Goal: Information Seeking & Learning: Check status

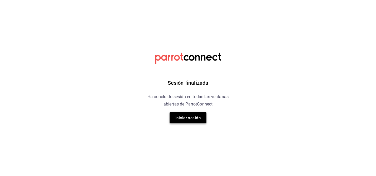
click at [180, 121] on font "Iniciar sesión" at bounding box center [187, 117] width 25 height 7
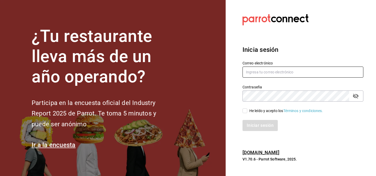
type input "[EMAIL_ADDRESS][DOMAIN_NAME]"
click at [245, 109] on input "He leído y acepto los Términos y condiciones." at bounding box center [245, 111] width 5 height 5
checkbox input "true"
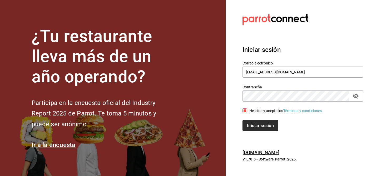
click at [254, 125] on font "Iniciar sesión" at bounding box center [260, 125] width 27 height 5
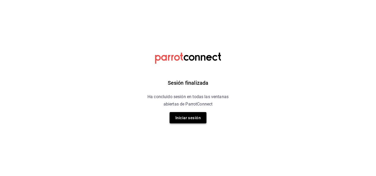
click at [174, 118] on button "Iniciar sesión" at bounding box center [188, 117] width 37 height 11
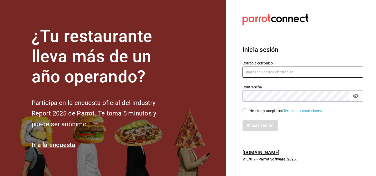
type input "multiuser@sushiexpress.com"
click at [246, 110] on input "He leído y acepto los Términos y condiciones." at bounding box center [245, 111] width 5 height 5
checkbox input "true"
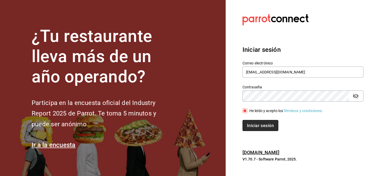
click at [254, 122] on button "Iniciar sesión" at bounding box center [261, 125] width 36 height 11
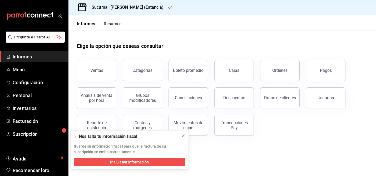
click at [168, 5] on div at bounding box center [170, 8] width 4 height 6
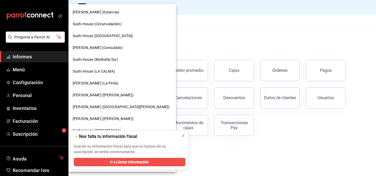
click at [104, 81] on font "[PERSON_NAME] (La Perla)" at bounding box center [96, 83] width 46 height 4
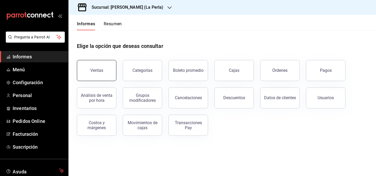
click at [83, 72] on button "Ventas" at bounding box center [97, 70] width 40 height 21
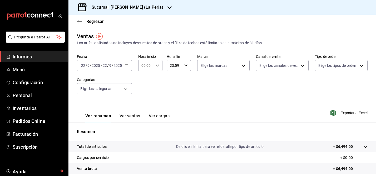
click at [126, 64] on \(Stroke\) "button" at bounding box center [126, 65] width 3 height 3
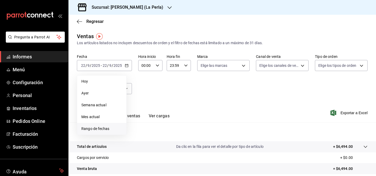
click at [95, 130] on font "Rango de fechas" at bounding box center [95, 129] width 28 height 4
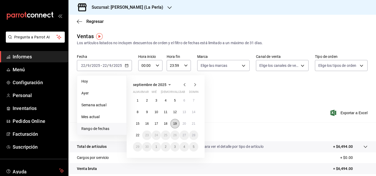
click at [174, 124] on font "19" at bounding box center [174, 124] width 3 height 4
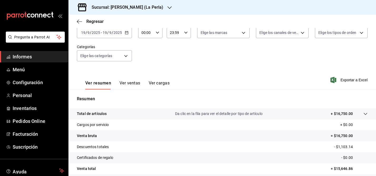
scroll to position [31, 0]
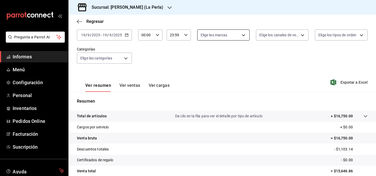
click at [245, 37] on body "Pregunta a Parrot AI Informes Menú Configuración Personal Inventarios Pedidos O…" at bounding box center [188, 88] width 376 height 176
click at [277, 56] on div at bounding box center [188, 88] width 376 height 176
click at [246, 35] on body "Pregunta a Parrot AI Informes Menú Configuración Personal Inventarios Pedidos O…" at bounding box center [188, 88] width 376 height 176
click at [203, 56] on input "checkbox" at bounding box center [202, 55] width 5 height 5
checkbox input "true"
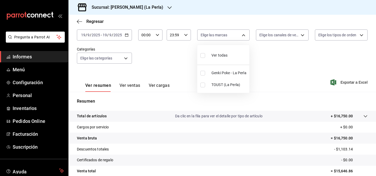
type input "63657dc0-0851-4c98-80e4-f8105bd6cb43,41969b51-d8d3-4b2c-a09d-7ed9bb86dc62"
checkbox input "true"
click at [276, 53] on div at bounding box center [188, 88] width 376 height 176
click at [247, 36] on body "Pregunta a Parrot AI Informes Menú Configuración Personal Inventarios Pedidos O…" at bounding box center [188, 88] width 376 height 176
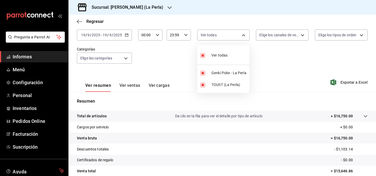
click at [203, 54] on input "checkbox" at bounding box center [202, 55] width 5 height 5
checkbox input "false"
click at [203, 74] on input "checkbox" at bounding box center [202, 73] width 5 height 5
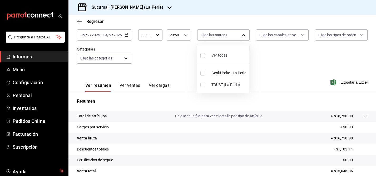
checkbox input "true"
type input "63657dc0-0851-4c98-80e4-f8105bd6cb43"
click at [281, 76] on div at bounding box center [188, 88] width 376 height 176
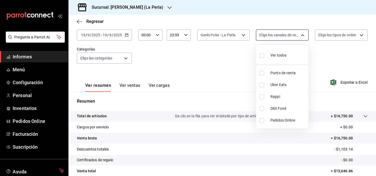
click at [303, 34] on body "Pregunta a Parrot AI Informes Menú Configuración Personal Inventarios Pedidos O…" at bounding box center [188, 88] width 376 height 176
click at [337, 52] on div at bounding box center [188, 88] width 376 height 176
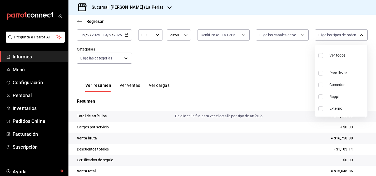
click at [359, 39] on body "Pregunta a Parrot AI Informes Menú Configuración Personal Inventarios Pedidos O…" at bounding box center [188, 88] width 376 height 176
click at [320, 55] on input "checkbox" at bounding box center [320, 55] width 5 height 5
checkbox input "true"
type input "f200a66f-013f-46e7-94fb-0c9464360cc0,d0606c6b-817c-47ed-a6dc-950e31d776dd,62cac…"
checkbox input "true"
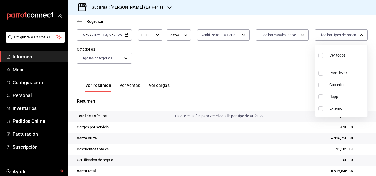
checkbox input "true"
click at [299, 58] on div at bounding box center [188, 88] width 376 height 176
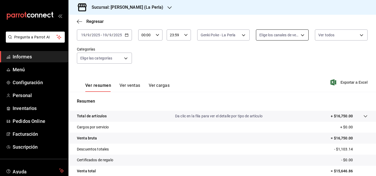
click at [287, 34] on body "Pregunta a Parrot AI Informes Menú Configuración Personal Inventarios Pedidos O…" at bounding box center [188, 88] width 376 height 176
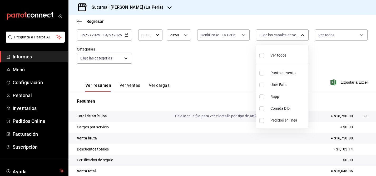
click at [261, 97] on input "checkbox" at bounding box center [261, 97] width 5 height 5
checkbox input "true"
type input "RAPPI"
click at [262, 97] on input "checkbox" at bounding box center [261, 97] width 5 height 5
checkbox input "false"
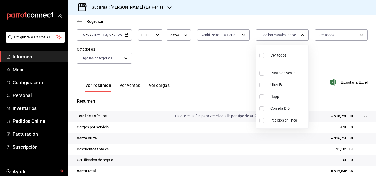
click at [262, 109] on input "checkbox" at bounding box center [261, 108] width 5 height 5
checkbox input "true"
type input "DIDI_FOOD"
click at [263, 107] on input "checkbox" at bounding box center [261, 108] width 5 height 5
checkbox input "false"
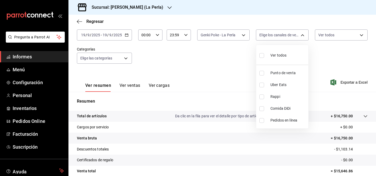
click at [261, 85] on input "checkbox" at bounding box center [261, 85] width 5 height 5
checkbox input "true"
type input "UBER_EATS"
click at [205, 77] on div at bounding box center [188, 88] width 376 height 176
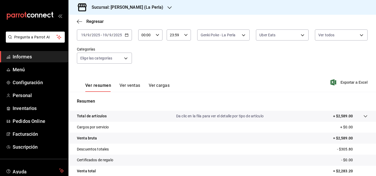
click at [127, 35] on icon "button" at bounding box center [127, 35] width 4 height 4
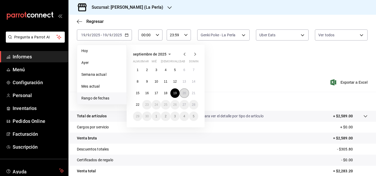
click at [184, 94] on font "20" at bounding box center [184, 93] width 3 height 4
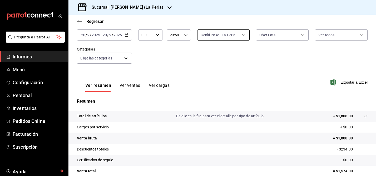
click at [244, 37] on body "Pregunta a Parrot AI Informes Menú Configuración Personal Inventarios Pedidos O…" at bounding box center [188, 88] width 376 height 176
click at [201, 56] on input "checkbox" at bounding box center [202, 55] width 5 height 5
checkbox input "true"
type input "63657dc0-0851-4c98-80e4-f8105bd6cb43,41969b51-d8d3-4b2c-a09d-7ed9bb86dc62"
checkbox input "true"
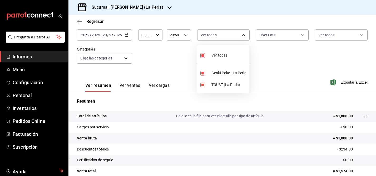
click at [307, 34] on div at bounding box center [188, 88] width 376 height 176
click at [302, 35] on body "Pregunta a Parrot AI Informes Menú Configuración Personal Inventarios Pedidos O…" at bounding box center [188, 88] width 376 height 176
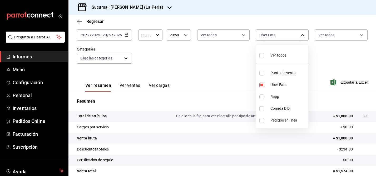
click at [261, 55] on input "checkbox" at bounding box center [261, 55] width 5 height 5
checkbox input "true"
type input "PARROT,UBER_EATS,RAPPI,DIDI_FOOD,ONLINE"
checkbox input "true"
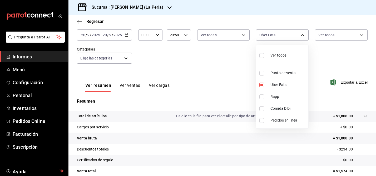
checkbox input "true"
click at [207, 48] on div at bounding box center [188, 88] width 376 height 176
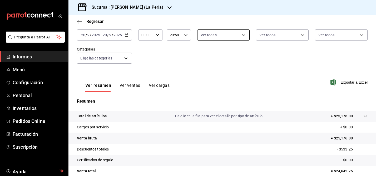
click at [244, 36] on body "Pregunta a Parrot AI Informes Menú Configuración Personal Inventarios Pedidos O…" at bounding box center [188, 88] width 376 height 176
click at [203, 56] on input "checkbox" at bounding box center [202, 55] width 5 height 5
checkbox input "false"
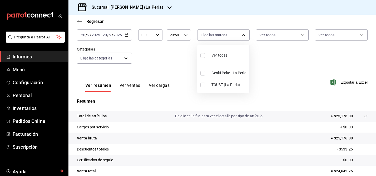
click at [203, 72] on input "checkbox" at bounding box center [202, 73] width 5 height 5
checkbox input "true"
type input "63657dc0-0851-4c98-80e4-f8105bd6cb43"
click at [252, 63] on div at bounding box center [188, 88] width 376 height 176
click at [303, 36] on body "Pregunta a Parrot AI Informes Menú Configuración Personal Inventarios Pedidos O…" at bounding box center [188, 88] width 376 height 176
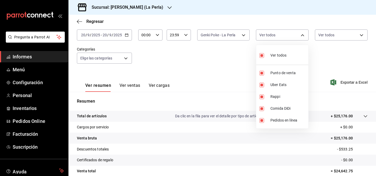
click at [261, 56] on input "checkbox" at bounding box center [261, 55] width 5 height 5
checkbox input "false"
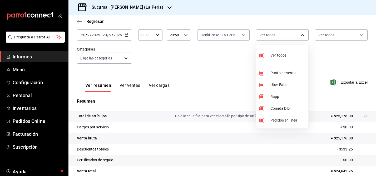
checkbox input "false"
click at [262, 97] on input "checkbox" at bounding box center [261, 97] width 5 height 5
checkbox input "true"
type input "RAPPI"
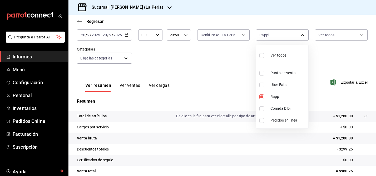
click at [214, 66] on div at bounding box center [188, 88] width 376 height 176
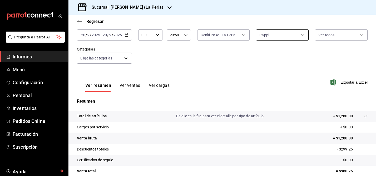
click at [303, 36] on body "Pregunta a Parrot AI Informes Menú Configuración Personal Inventarios Pedidos O…" at bounding box center [188, 88] width 376 height 176
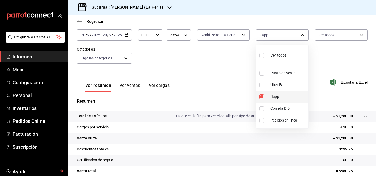
click at [262, 97] on input "checkbox" at bounding box center [261, 97] width 5 height 5
checkbox input "false"
click at [261, 109] on input "checkbox" at bounding box center [261, 108] width 5 height 5
checkbox input "true"
type input "DIDI_FOOD"
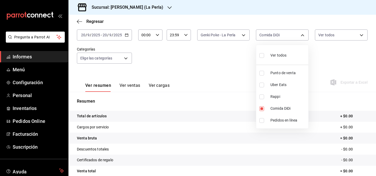
click at [222, 60] on div at bounding box center [188, 88] width 376 height 176
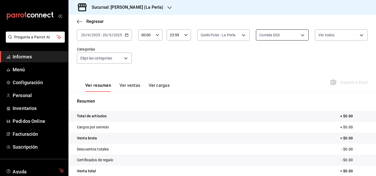
click at [299, 37] on body "Pregunta a Parrot AI Informes Menú Configuración Personal Inventarios Pedidos O…" at bounding box center [188, 88] width 376 height 176
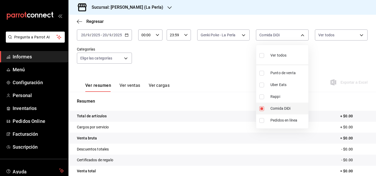
click at [261, 109] on input "checkbox" at bounding box center [261, 108] width 5 height 5
checkbox input "false"
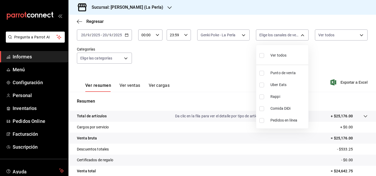
click at [261, 86] on input "checkbox" at bounding box center [261, 85] width 5 height 5
checkbox input "true"
type input "UBER_EATS"
click at [209, 74] on div at bounding box center [188, 88] width 376 height 176
click at [302, 36] on body "Pregunta a Parrot AI Informes Menú Configuración Personal Inventarios Pedidos O…" at bounding box center [188, 88] width 376 height 176
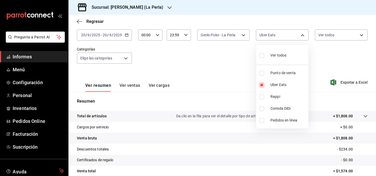
click at [263, 56] on input "checkbox" at bounding box center [261, 55] width 5 height 5
checkbox input "true"
type input "PARROT,UBER_EATS,RAPPI,DIDI_FOOD,ONLINE"
checkbox input "true"
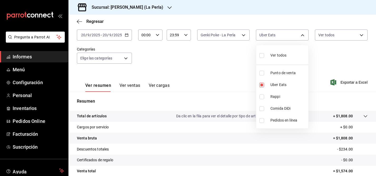
checkbox input "true"
click at [244, 36] on div at bounding box center [188, 88] width 376 height 176
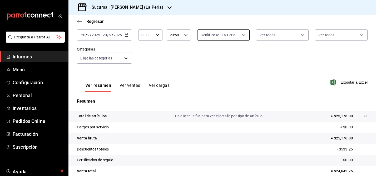
click at [246, 36] on body "Pregunta a Parrot AI Informes Menú Configuración Personal Inventarios Pedidos O…" at bounding box center [188, 88] width 376 height 176
click at [203, 54] on input "checkbox" at bounding box center [202, 55] width 5 height 5
checkbox input "true"
type input "63657dc0-0851-4c98-80e4-f8105bd6cb43,41969b51-d8d3-4b2c-a09d-7ed9bb86dc62"
checkbox input "true"
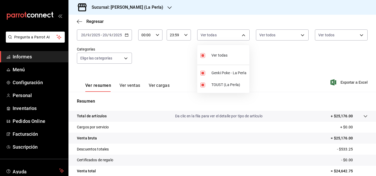
click at [160, 55] on div at bounding box center [188, 88] width 376 height 176
click at [128, 35] on div "2025-09-20 20 / 9 / 2025 - 2025-09-20 20 / 9 / 2025" at bounding box center [104, 34] width 55 height 11
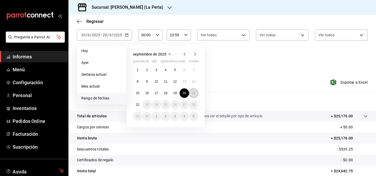
click at [193, 93] on font "21" at bounding box center [193, 93] width 3 height 4
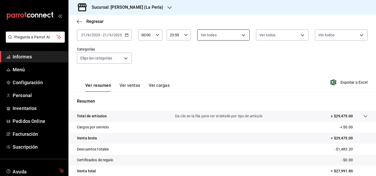
click at [241, 38] on body "Pregunta a Parrot AI Informes Menú Configuración Personal Inventarios Pedidos O…" at bounding box center [188, 88] width 376 height 176
click at [203, 56] on input "checkbox" at bounding box center [202, 55] width 5 height 5
checkbox input "false"
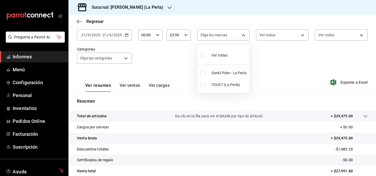
click at [204, 73] on input "checkbox" at bounding box center [202, 73] width 5 height 5
checkbox input "true"
type input "63657dc0-0851-4c98-80e4-f8105bd6cb43"
click at [304, 36] on div at bounding box center [188, 88] width 376 height 176
click at [303, 37] on body "Pregunta a Parrot AI Informes Menú Configuración Personal Inventarios Pedidos O…" at bounding box center [188, 88] width 376 height 176
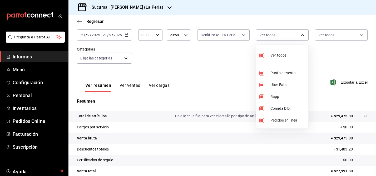
click at [263, 54] on input "checkbox" at bounding box center [261, 55] width 5 height 5
checkbox input "false"
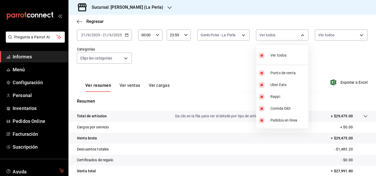
checkbox input "false"
click at [263, 95] on input "checkbox" at bounding box center [261, 97] width 5 height 5
checkbox input "true"
type input "RAPPI"
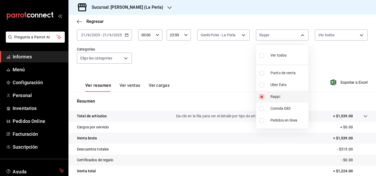
click at [262, 96] on input "checkbox" at bounding box center [261, 97] width 5 height 5
checkbox input "false"
click at [263, 111] on input "checkbox" at bounding box center [261, 108] width 5 height 5
checkbox input "true"
type input "DIDI_FOOD"
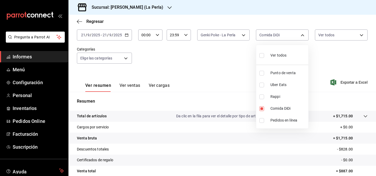
click at [228, 62] on div at bounding box center [188, 88] width 376 height 176
click at [295, 35] on body "Pregunta a Parrot AI Informes Menú Configuración Personal Inventarios Pedidos O…" at bounding box center [188, 88] width 376 height 176
click at [263, 108] on input "checkbox" at bounding box center [261, 108] width 5 height 5
checkbox input "false"
click at [263, 85] on input "checkbox" at bounding box center [261, 85] width 5 height 5
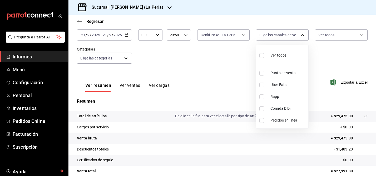
checkbox input "true"
type input "UBER_EATS"
click at [192, 68] on div at bounding box center [188, 88] width 376 height 176
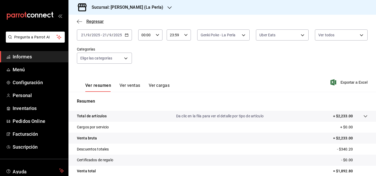
click at [81, 23] on icon "button" at bounding box center [79, 21] width 5 height 5
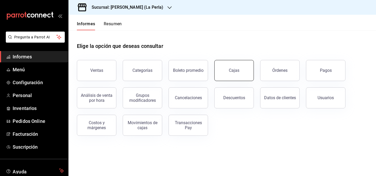
click at [225, 66] on link "Cajas" at bounding box center [234, 70] width 40 height 21
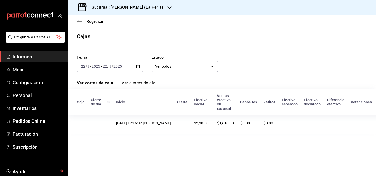
click at [139, 68] on icon "button" at bounding box center [138, 67] width 4 height 4
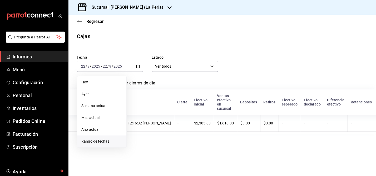
click at [97, 141] on font "Rango de fechas" at bounding box center [95, 141] width 28 height 4
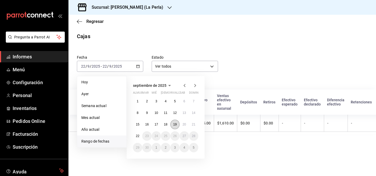
click at [174, 123] on font "19" at bounding box center [174, 125] width 3 height 4
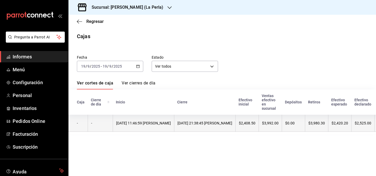
click at [192, 121] on font "19/09/2025 21:38:45 Moisés López" at bounding box center [204, 123] width 55 height 4
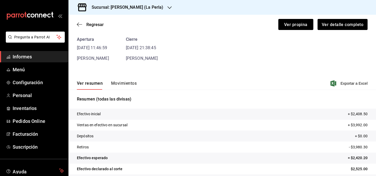
scroll to position [23, 0]
click at [349, 85] on font "Exportar a Excel" at bounding box center [354, 84] width 27 height 4
click at [120, 84] on font "Movimientos" at bounding box center [124, 83] width 26 height 5
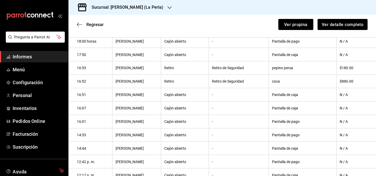
scroll to position [259, 0]
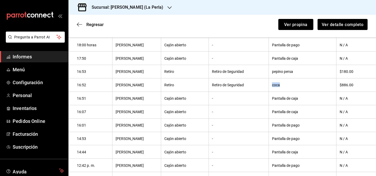
drag, startPoint x: 283, startPoint y: 85, endPoint x: 297, endPoint y: 85, distance: 14.0
click at [297, 85] on th "coca" at bounding box center [303, 84] width 68 height 13
copy font "coca"
drag, startPoint x: 283, startPoint y: 72, endPoint x: 312, endPoint y: 73, distance: 29.0
click at [312, 73] on th "pepino persa" at bounding box center [303, 71] width 68 height 13
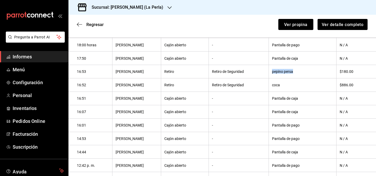
copy font "pepino persa"
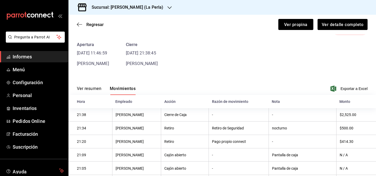
scroll to position [18, 0]
click at [79, 25] on icon "button" at bounding box center [79, 24] width 5 height 5
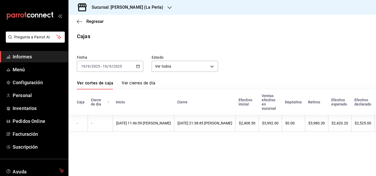
click at [139, 68] on div "2025-09-19 19 / 9 / 2025 - 2025-09-19 19 / 9 / 2025" at bounding box center [110, 66] width 66 height 11
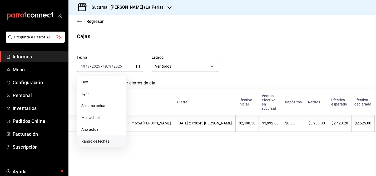
click at [104, 142] on font "Rango de fechas" at bounding box center [95, 141] width 28 height 4
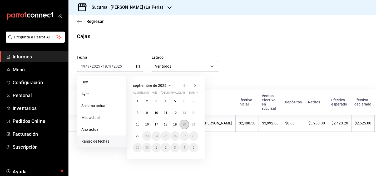
click at [185, 125] on font "20" at bounding box center [184, 125] width 3 height 4
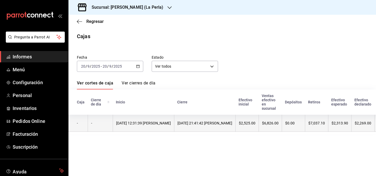
click at [167, 124] on font "20/09/2025 12:31:39 Moisés López" at bounding box center [143, 123] width 55 height 4
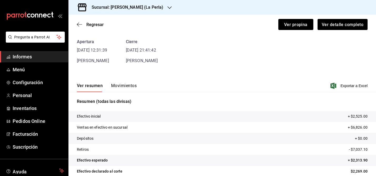
scroll to position [21, 0]
click at [348, 86] on font "Exportar a Excel" at bounding box center [354, 85] width 27 height 4
click at [126, 88] on font "Movimientos" at bounding box center [124, 85] width 26 height 5
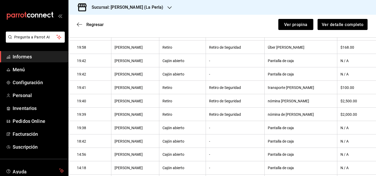
scroll to position [176, 0]
click at [289, 101] on font "nómina de belén" at bounding box center [288, 100] width 41 height 4
click at [248, 81] on th "Retiro de Seguridad" at bounding box center [235, 86] width 59 height 13
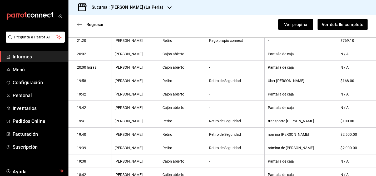
scroll to position [142, 0]
drag, startPoint x: 279, startPoint y: 81, endPoint x: 309, endPoint y: 83, distance: 29.8
click at [309, 83] on th "Úber Carlos" at bounding box center [300, 80] width 73 height 13
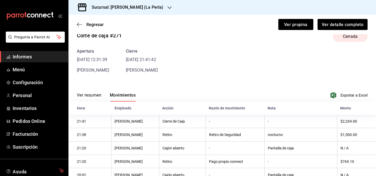
scroll to position [13, 0]
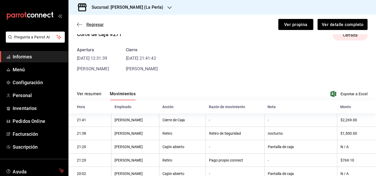
click at [80, 24] on icon "button" at bounding box center [79, 24] width 5 height 5
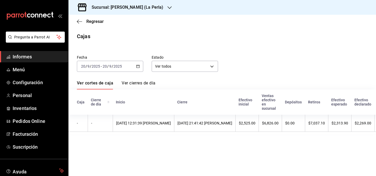
click at [138, 67] on icon "button" at bounding box center [138, 67] width 4 height 4
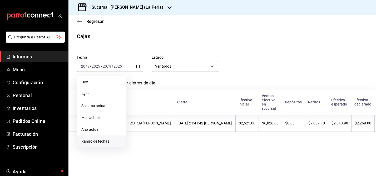
click at [102, 141] on font "Rango de fechas" at bounding box center [95, 141] width 28 height 4
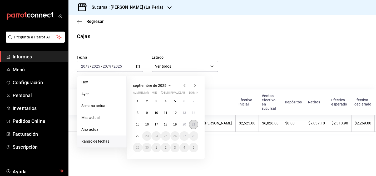
click at [194, 124] on font "21" at bounding box center [193, 125] width 3 height 4
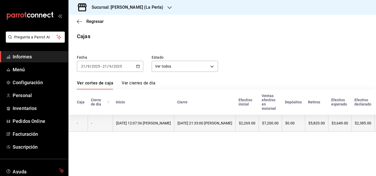
click at [218, 125] on font "21/09/2025 21:33:00 Moisés López" at bounding box center [204, 123] width 55 height 4
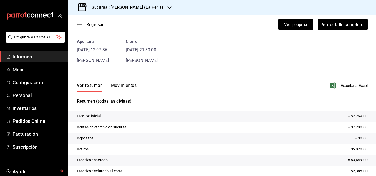
scroll to position [21, 0]
click at [350, 86] on font "Exportar a Excel" at bounding box center [354, 86] width 27 height 4
click at [123, 85] on font "Movimientos" at bounding box center [124, 85] width 26 height 5
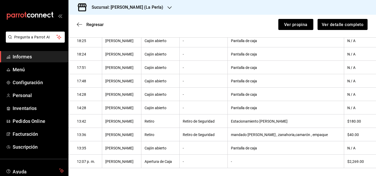
scroll to position [375, 0]
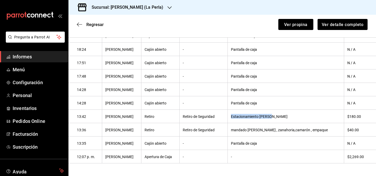
drag, startPoint x: 234, startPoint y: 117, endPoint x: 283, endPoint y: 118, distance: 48.7
click at [283, 118] on th "Estacionamiento Daniel" at bounding box center [286, 116] width 117 height 13
copy font "Estacionamiento Daniel"
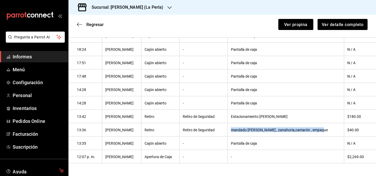
drag, startPoint x: 234, startPoint y: 130, endPoint x: 326, endPoint y: 130, distance: 91.6
click at [326, 130] on th "mandado julio huevo , zanahoria,camarón , empaque" at bounding box center [286, 129] width 117 height 13
copy font "mandado julio huevo , zanahoria,camarón , empaque"
click at [216, 77] on th "-" at bounding box center [204, 76] width 48 height 13
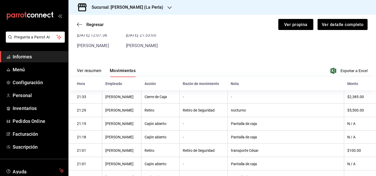
scroll to position [33, 0]
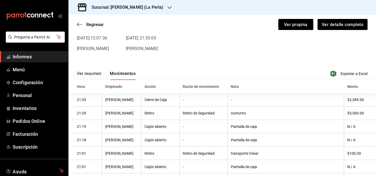
click at [177, 67] on div "Ver resumen Movimientos Exportar a Excel" at bounding box center [222, 73] width 308 height 16
